Goal: Transaction & Acquisition: Download file/media

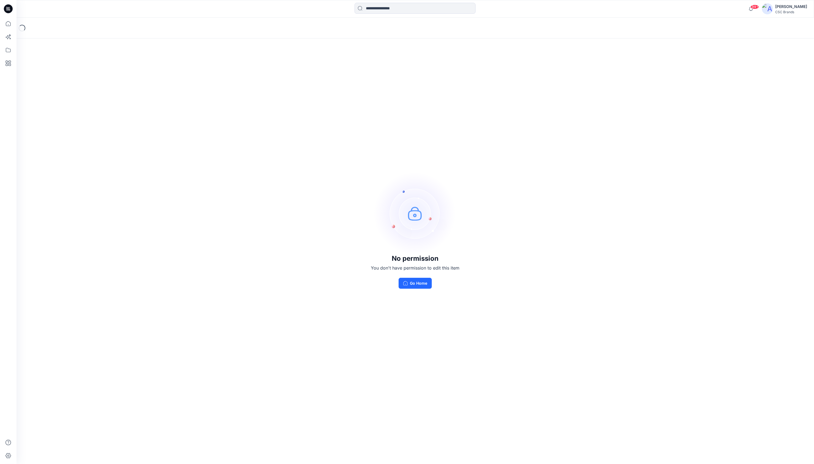
click at [797, 10] on div "CSC Brands" at bounding box center [791, 12] width 32 height 4
click at [768, 28] on img at bounding box center [765, 25] width 11 height 11
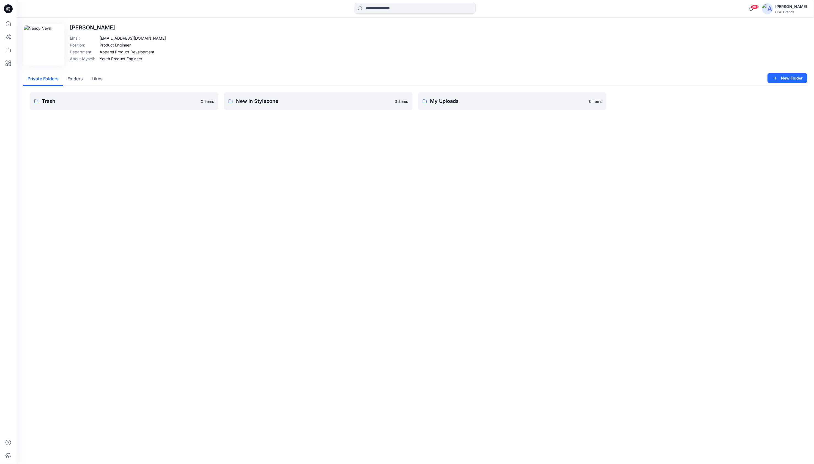
click at [74, 77] on button "Folders" at bounding box center [75, 79] width 24 height 14
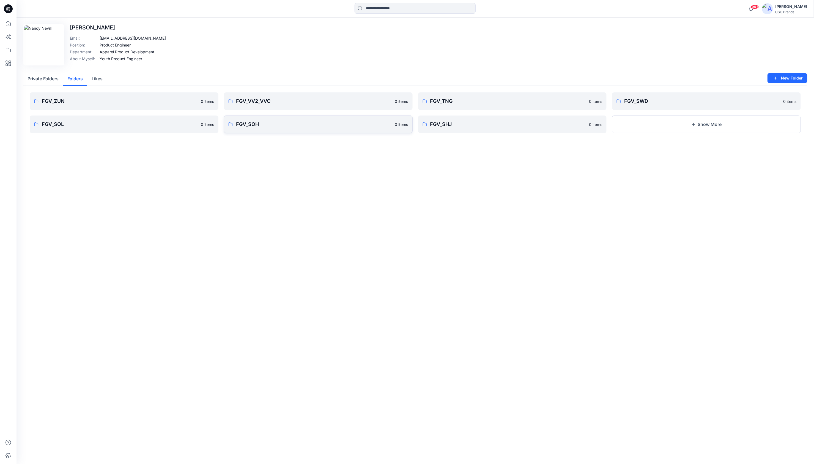
click at [243, 124] on p "FGV_SOH" at bounding box center [314, 124] width 156 height 8
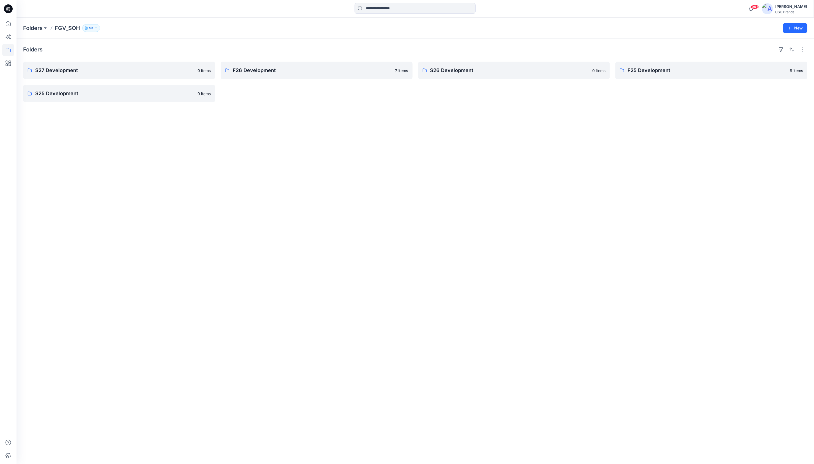
click at [311, 180] on div "Folders S27 Development 0 items S25 Development 0 items F26 Development 7 items…" at bounding box center [414, 250] width 797 height 425
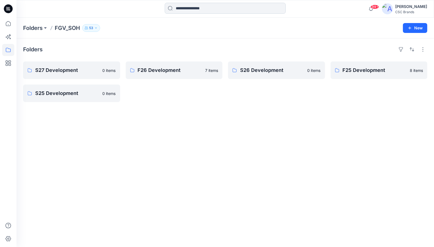
click at [187, 9] on input at bounding box center [225, 8] width 121 height 11
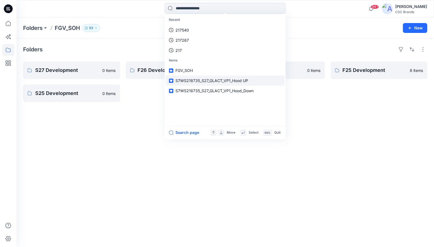
click at [201, 80] on span "S7WS218735_S27_GLACT_VP1_Hood UP" at bounding box center [211, 81] width 73 height 5
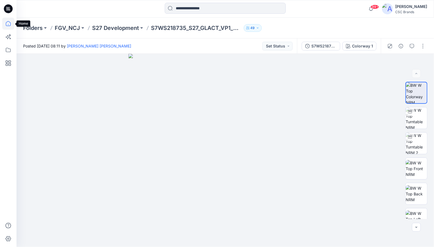
click at [11, 24] on icon at bounding box center [8, 24] width 12 height 12
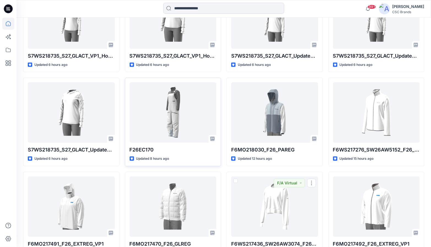
scroll to position [169, 0]
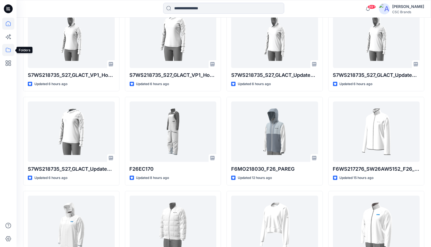
click at [8, 51] on icon at bounding box center [8, 50] width 12 height 12
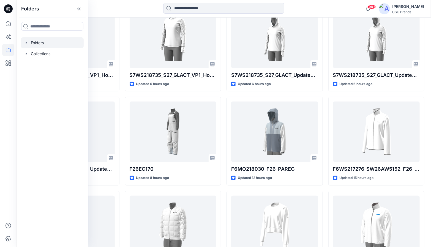
click at [36, 42] on div at bounding box center [52, 42] width 63 height 11
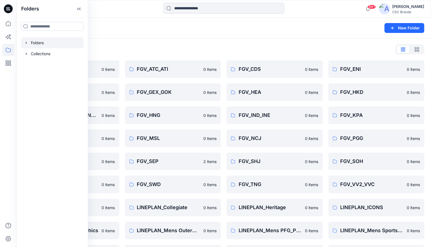
drag, startPoint x: 88, startPoint y: 89, endPoint x: 40, endPoint y: 85, distance: 47.5
click at [40, 85] on div "Folders Folders Collections" at bounding box center [51, 123] width 71 height 247
click at [79, 8] on icon at bounding box center [79, 8] width 9 height 9
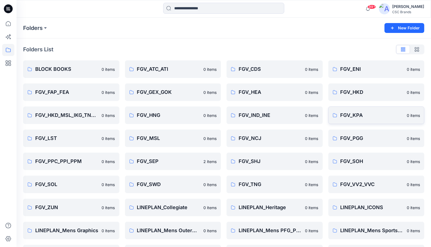
click at [354, 114] on p "FGV_KPA" at bounding box center [371, 116] width 63 height 8
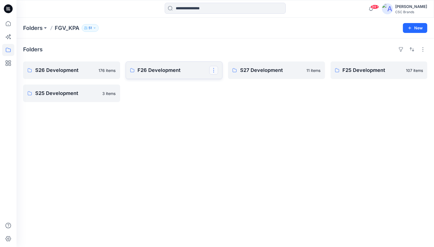
click at [213, 70] on button "button" at bounding box center [213, 70] width 9 height 9
click at [136, 64] on link "F26 Development Edit [PERSON_NAME]" at bounding box center [174, 71] width 97 height 18
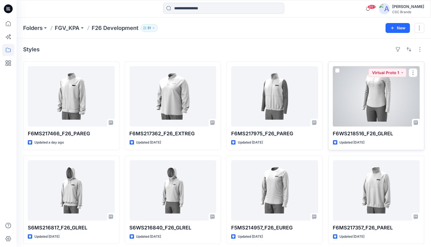
click at [381, 91] on div at bounding box center [376, 96] width 87 height 60
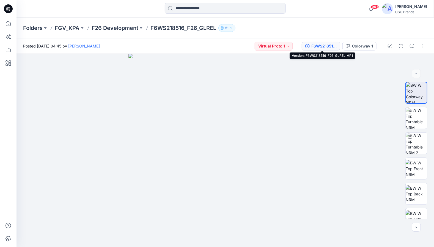
click at [322, 46] on div "F6WS218516_F26_GLREL_VP1" at bounding box center [323, 46] width 25 height 6
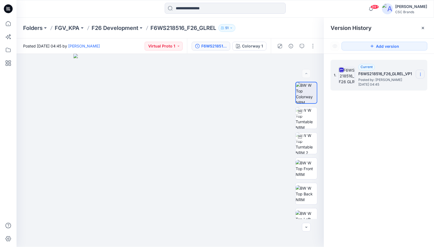
click at [422, 76] on icon at bounding box center [420, 74] width 4 height 4
click at [122, 67] on img at bounding box center [170, 151] width 194 height 194
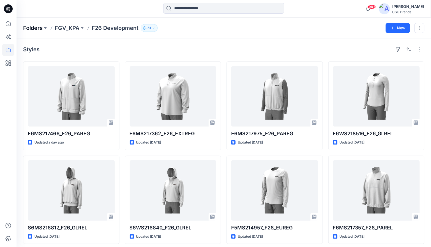
click at [32, 27] on p "Folders" at bounding box center [33, 28] width 20 height 8
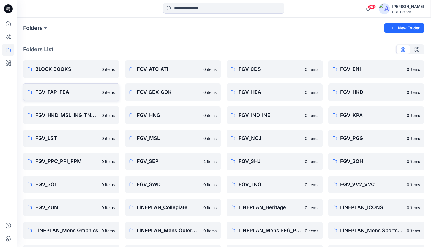
click at [59, 92] on p "FGV_FAP_FEA" at bounding box center [66, 93] width 63 height 8
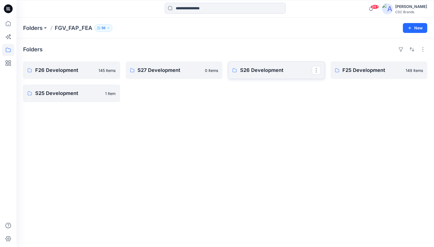
click at [272, 70] on p "S26 Development" at bounding box center [276, 71] width 72 height 8
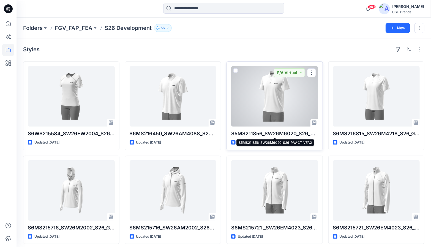
click at [283, 134] on p "S5MS211856_SW26M6020_S26_PAACT_VFA2" at bounding box center [274, 134] width 87 height 8
click at [264, 109] on div at bounding box center [274, 96] width 87 height 60
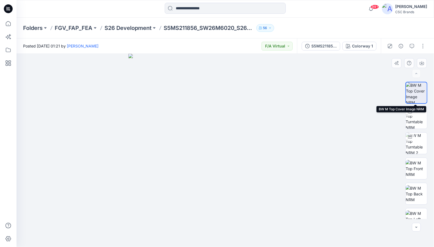
click at [416, 93] on img at bounding box center [416, 92] width 21 height 21
click at [423, 61] on icon "button" at bounding box center [422, 63] width 4 height 4
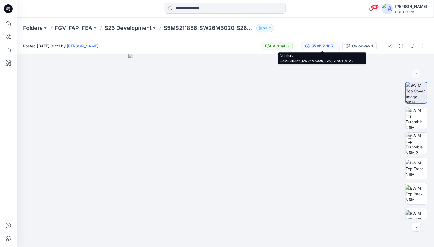
click at [317, 47] on div "S5MS211856_SW26M6020_S26_PAACT_VFA2" at bounding box center [323, 46] width 25 height 6
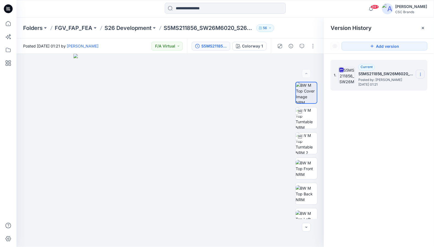
click at [420, 73] on icon at bounding box center [420, 73] width 0 height 0
click at [396, 86] on span "Download Source BW File" at bounding box center [393, 85] width 46 height 7
